Goal: Check status: Check status

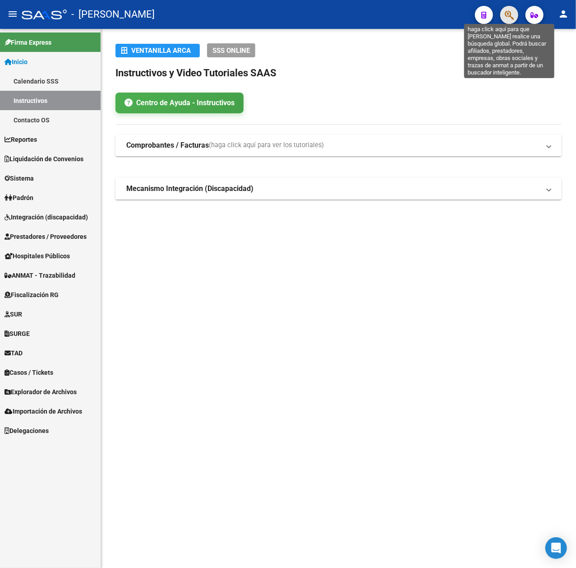
click at [513, 20] on icon "button" at bounding box center [509, 15] width 9 height 10
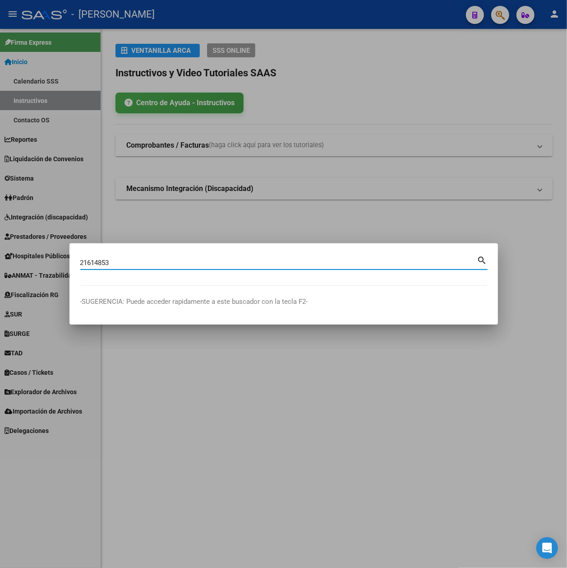
type input "21614853"
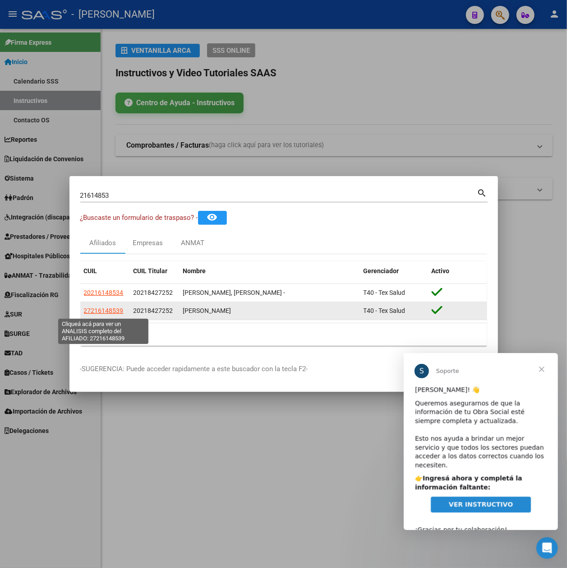
click at [104, 314] on span "27216148539" at bounding box center [104, 310] width 40 height 7
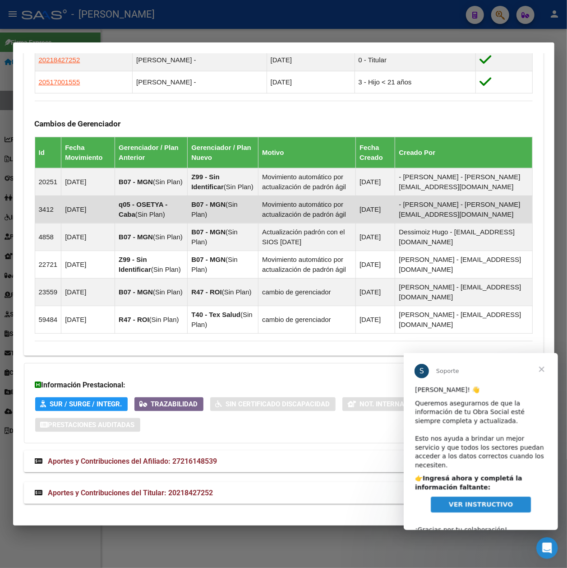
scroll to position [618, 0]
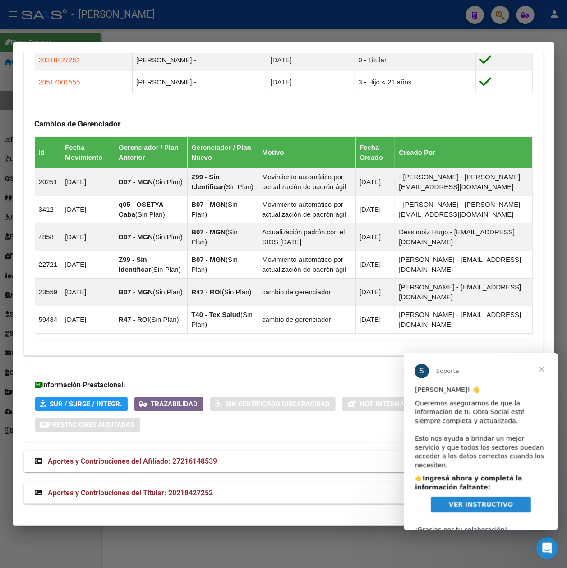
click at [299, 461] on mat-panel-title "Aportes y Contribuciones del Afiliado: 27216148539" at bounding box center [279, 461] width 488 height 11
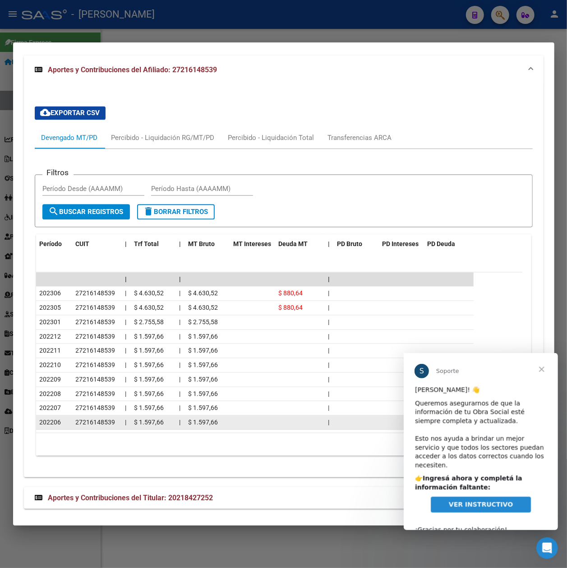
scroll to position [1019, 0]
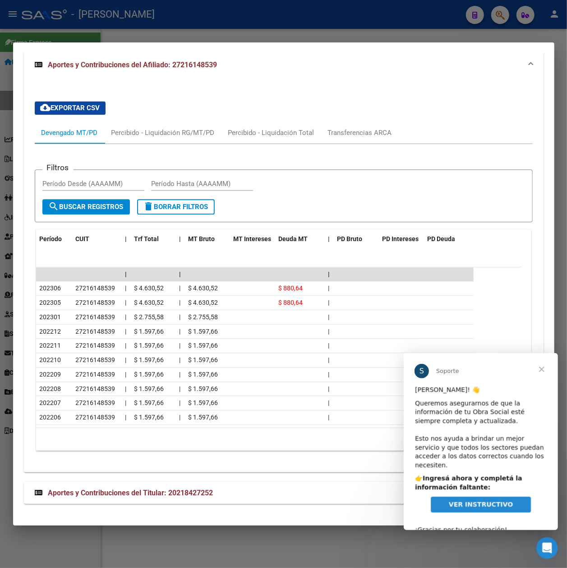
click at [313, 486] on mat-expansion-panel-header "Aportes y Contribuciones del Titular: 20218427252" at bounding box center [284, 493] width 520 height 22
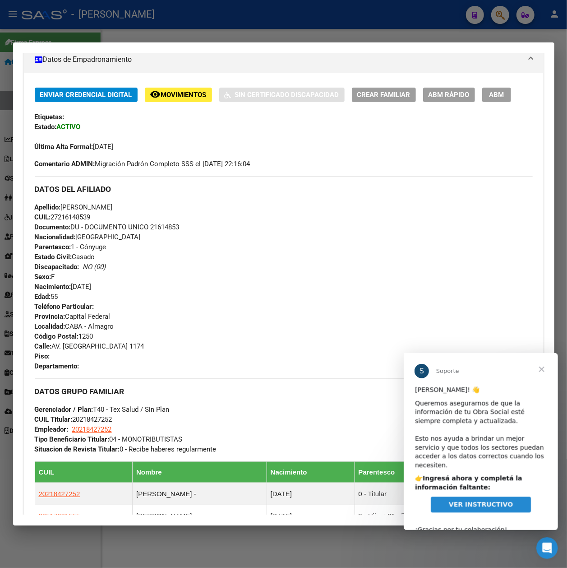
scroll to position [181, 0]
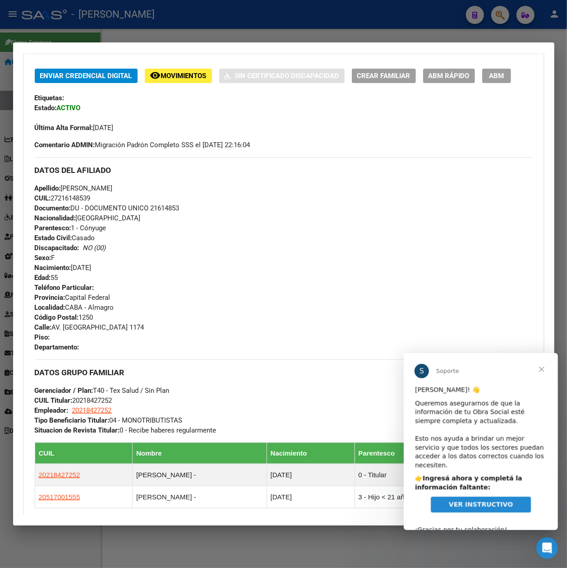
click at [560, 74] on div at bounding box center [283, 284] width 567 height 568
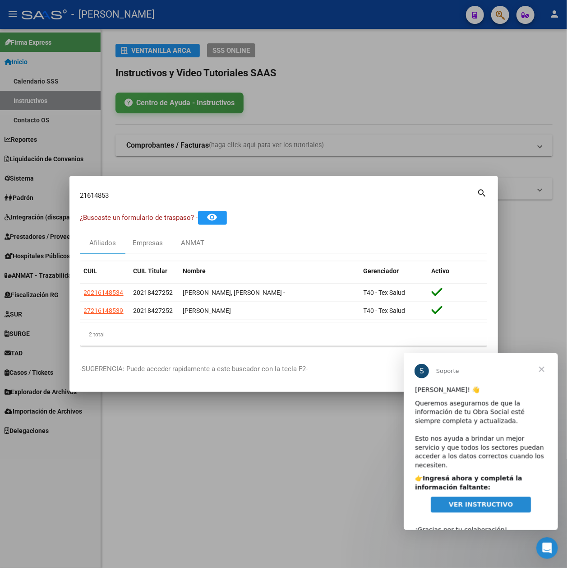
click at [522, 161] on div at bounding box center [283, 284] width 567 height 568
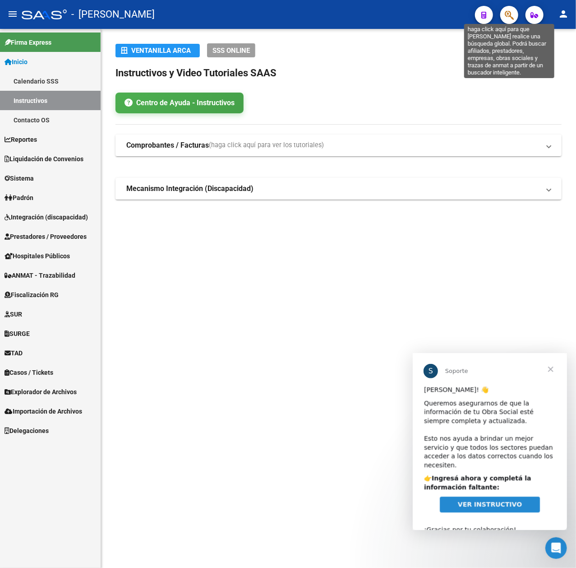
click at [508, 20] on icon "button" at bounding box center [509, 15] width 9 height 10
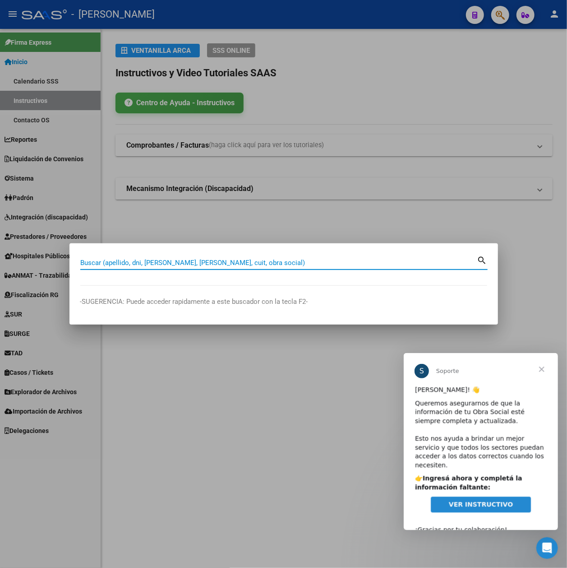
paste input "20613827"
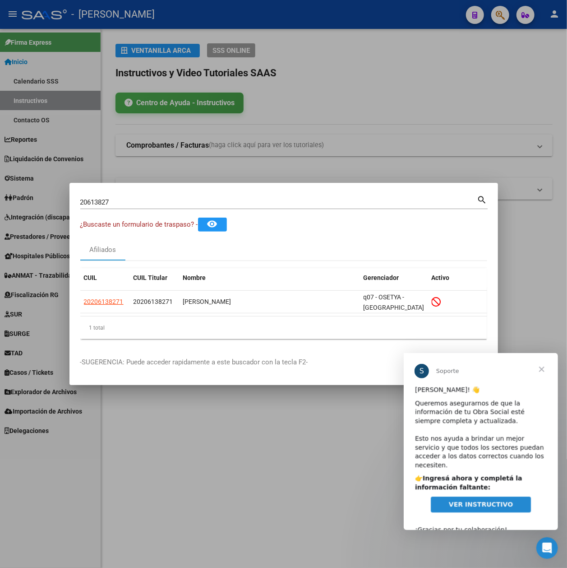
click at [305, 202] on input "20613827" at bounding box center [278, 202] width 397 height 8
paste input "16614176"
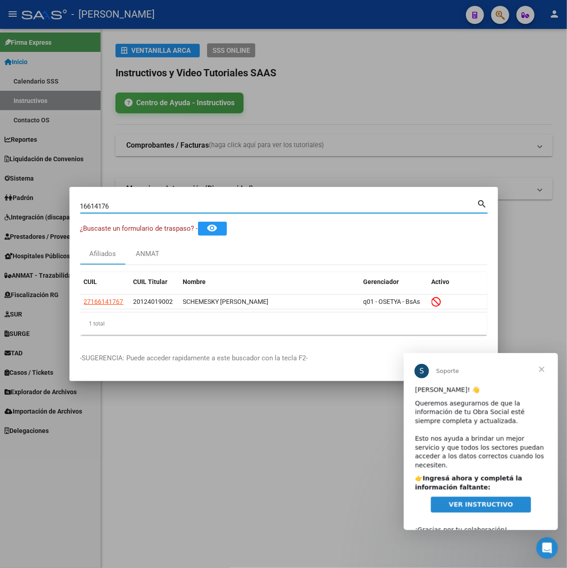
click at [307, 206] on input "16614176" at bounding box center [278, 206] width 397 height 8
paste input "21325882"
type input "21325882"
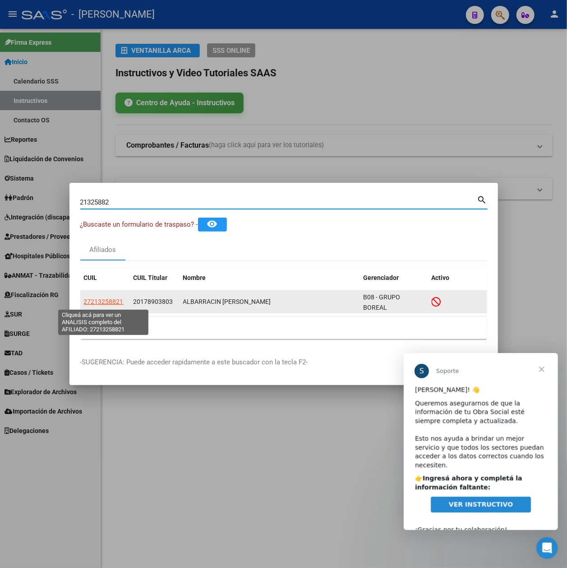
click at [114, 302] on span "27213258821" at bounding box center [104, 301] width 40 height 7
type textarea "27213258821"
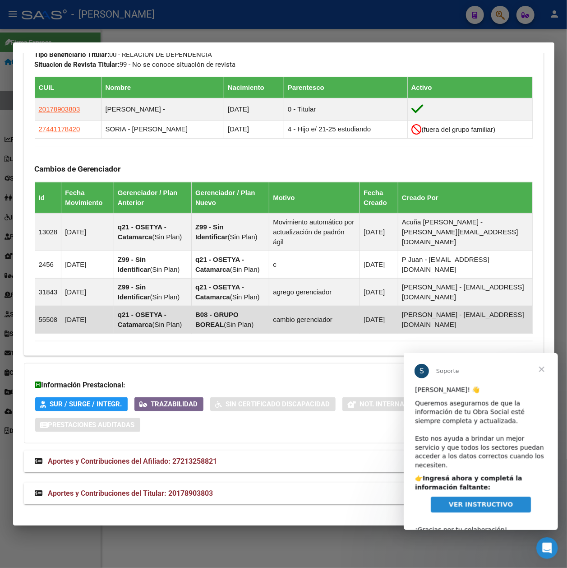
scroll to position [578, 0]
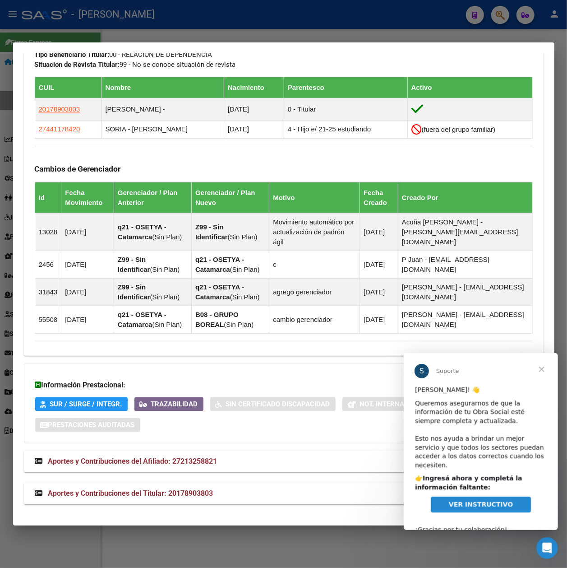
click at [279, 488] on mat-panel-title "Aportes y Contribuciones del Titular: 20178903803" at bounding box center [279, 493] width 488 height 11
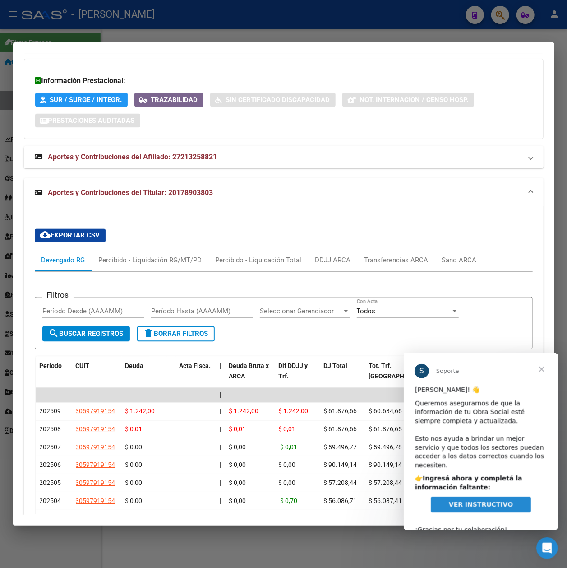
scroll to position [862, 0]
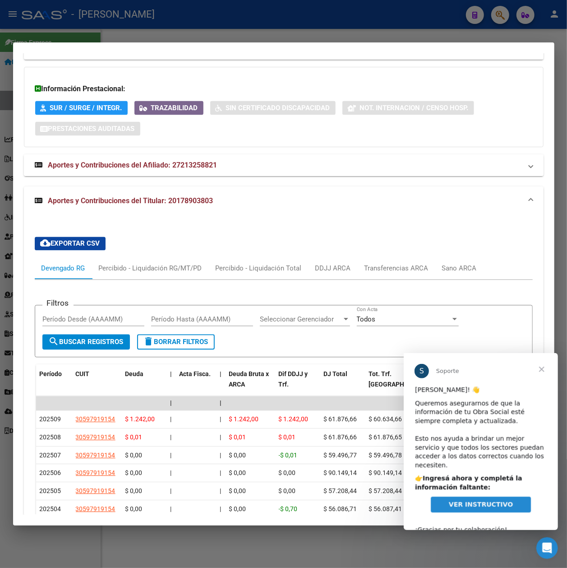
click at [374, 171] on mat-panel-title "Aportes y Contribuciones del Afiliado: 27213258821" at bounding box center [279, 165] width 488 height 11
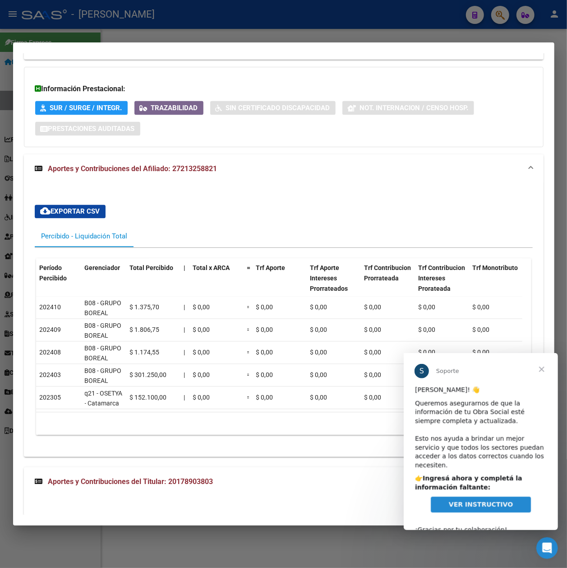
click at [371, 174] on mat-panel-title "Aportes y Contribuciones del Afiliado: 27213258821" at bounding box center [279, 168] width 488 height 11
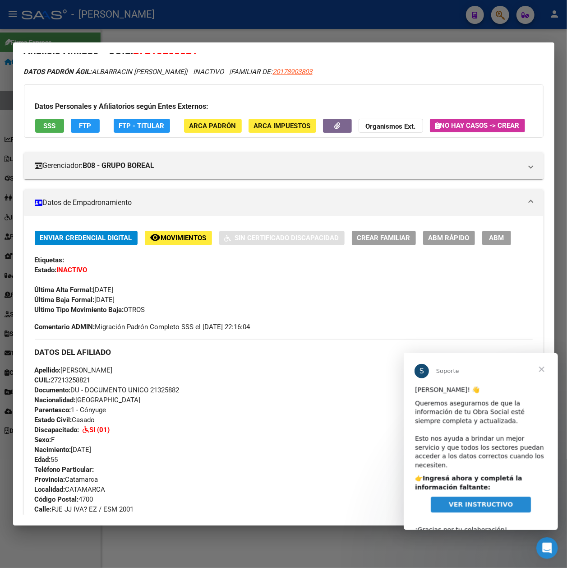
scroll to position [0, 0]
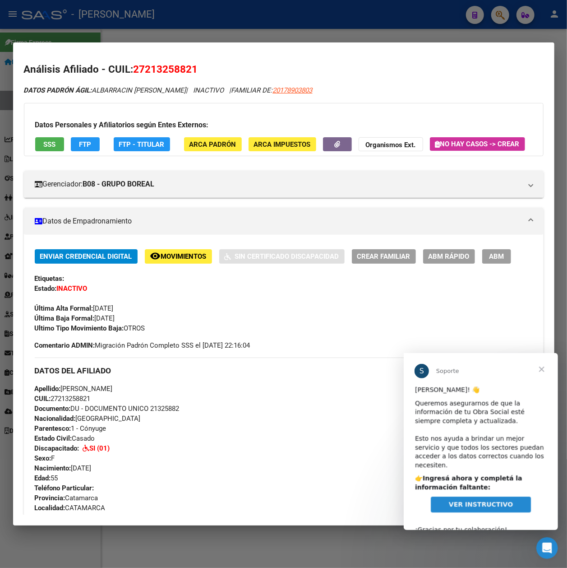
click at [461, 26] on div at bounding box center [283, 284] width 567 height 568
